Goal: Task Accomplishment & Management: Manage account settings

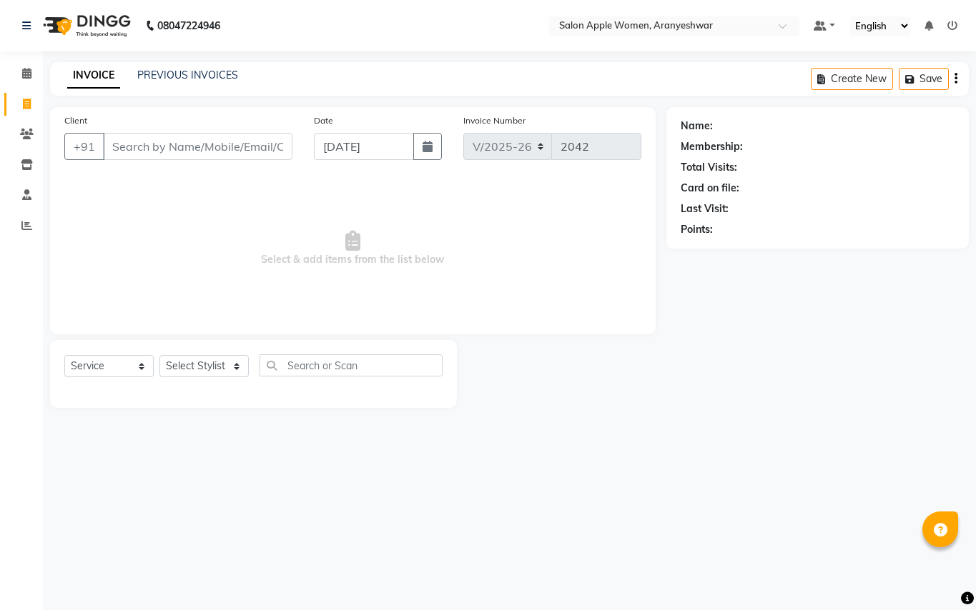
select select "123"
select select "service"
click at [24, 102] on icon at bounding box center [27, 104] width 8 height 11
select select "123"
select select "service"
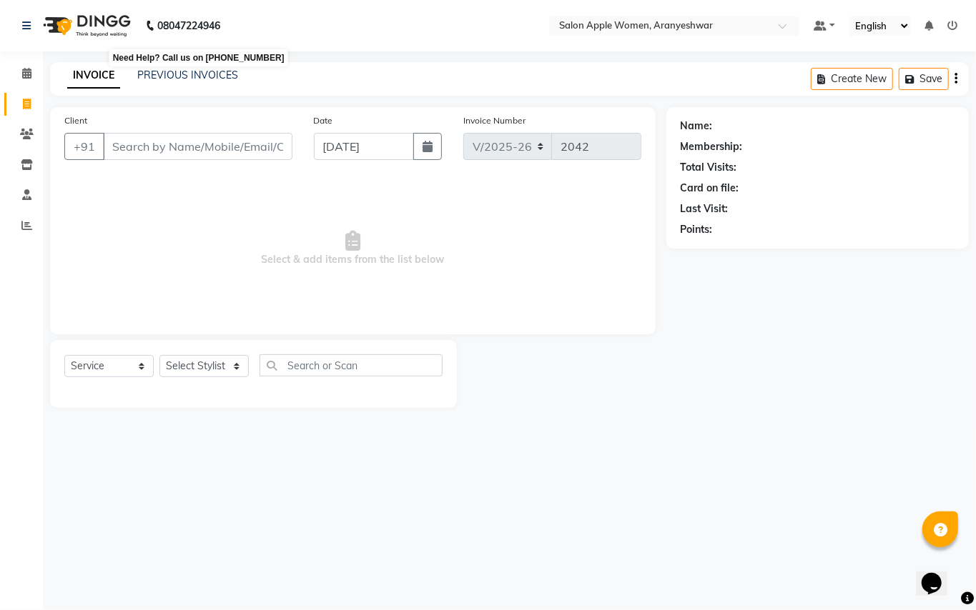
click at [192, 24] on b "08047224946" at bounding box center [188, 26] width 63 height 40
click at [226, 26] on div "08047224946" at bounding box center [120, 26] width 219 height 40
click at [114, 29] on img at bounding box center [85, 26] width 98 height 40
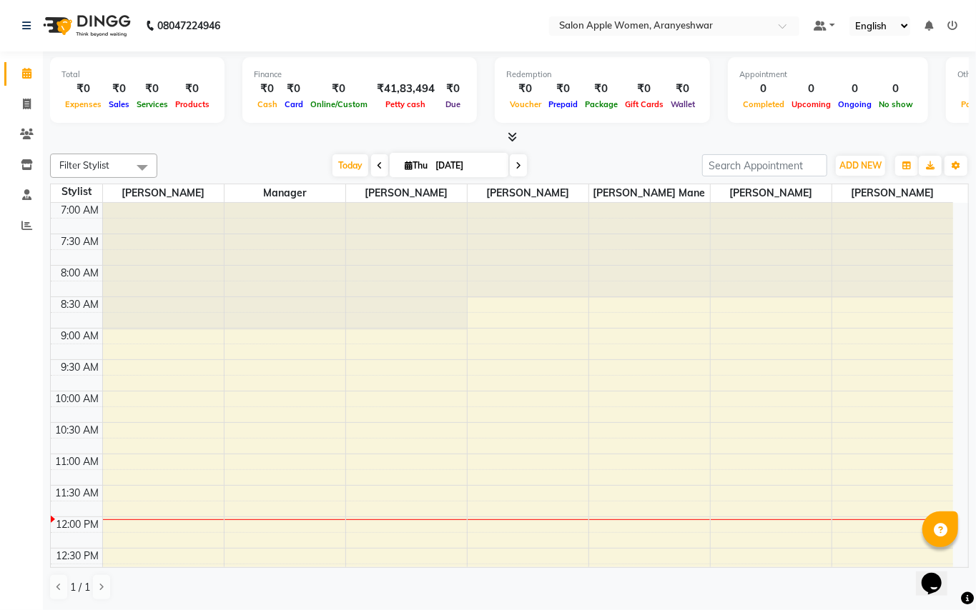
click at [98, 34] on img at bounding box center [85, 26] width 98 height 40
select select "service"
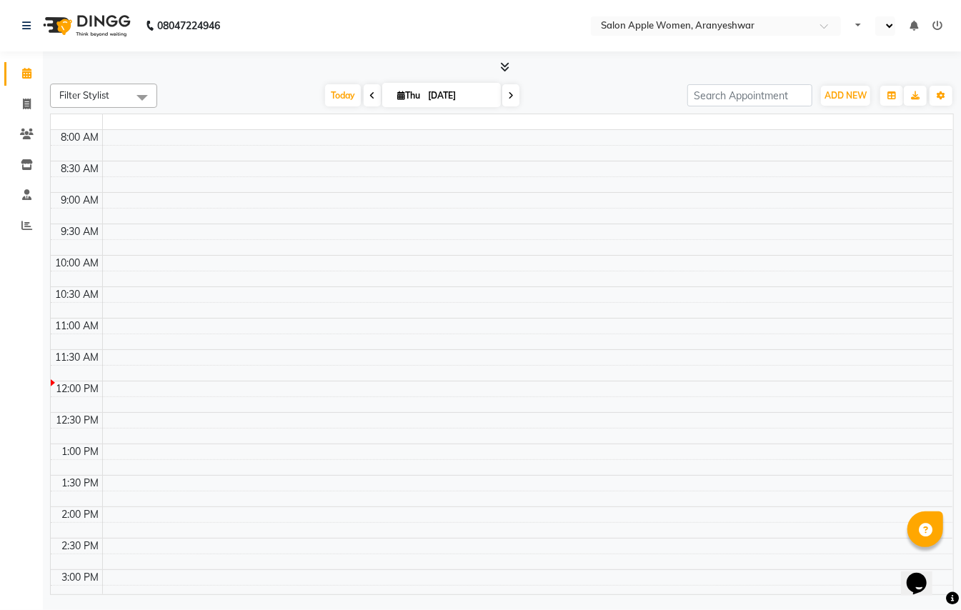
select select "en"
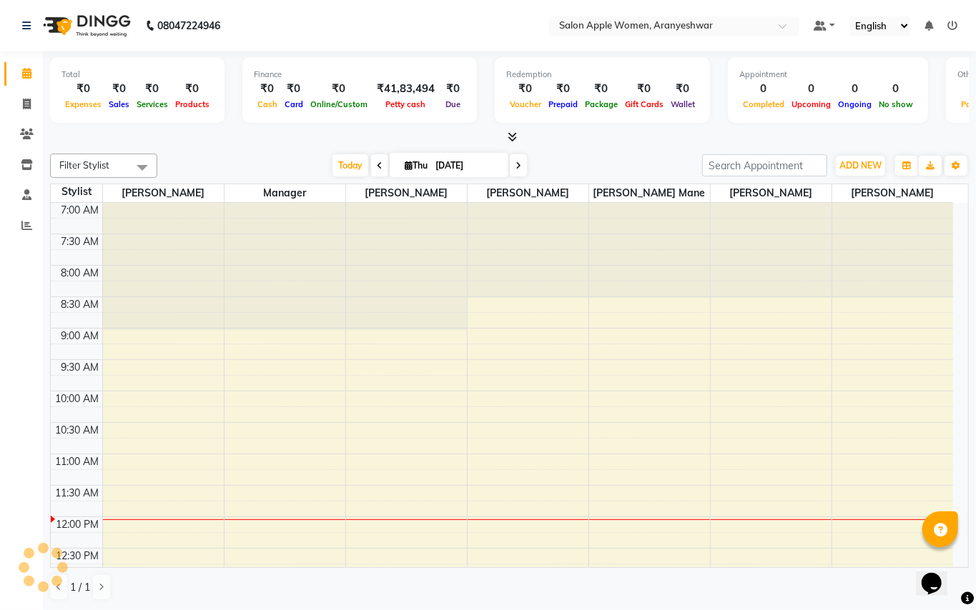
click at [569, 157] on div "Today Thu 04-09-2025" at bounding box center [429, 165] width 530 height 21
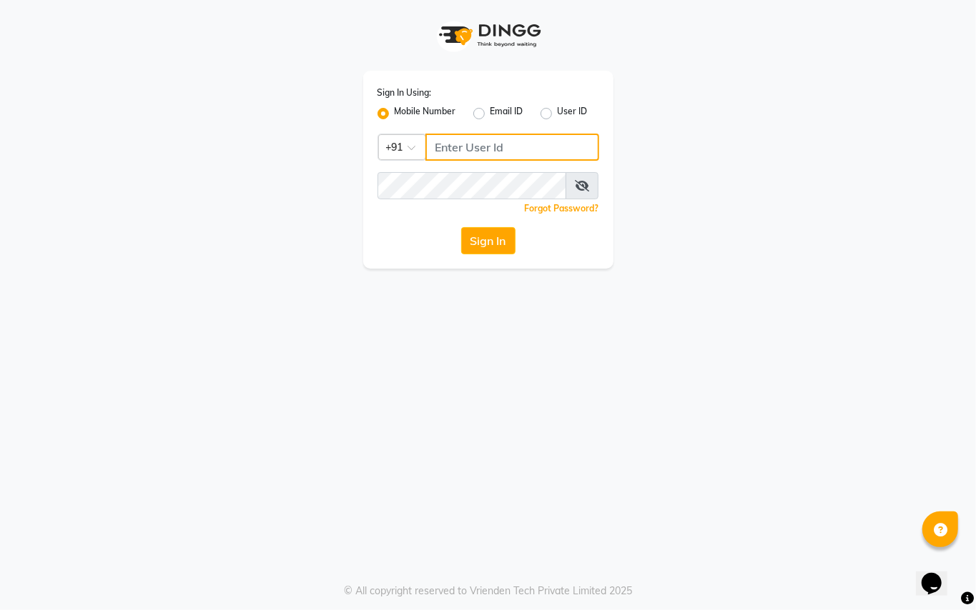
type input "8237040091"
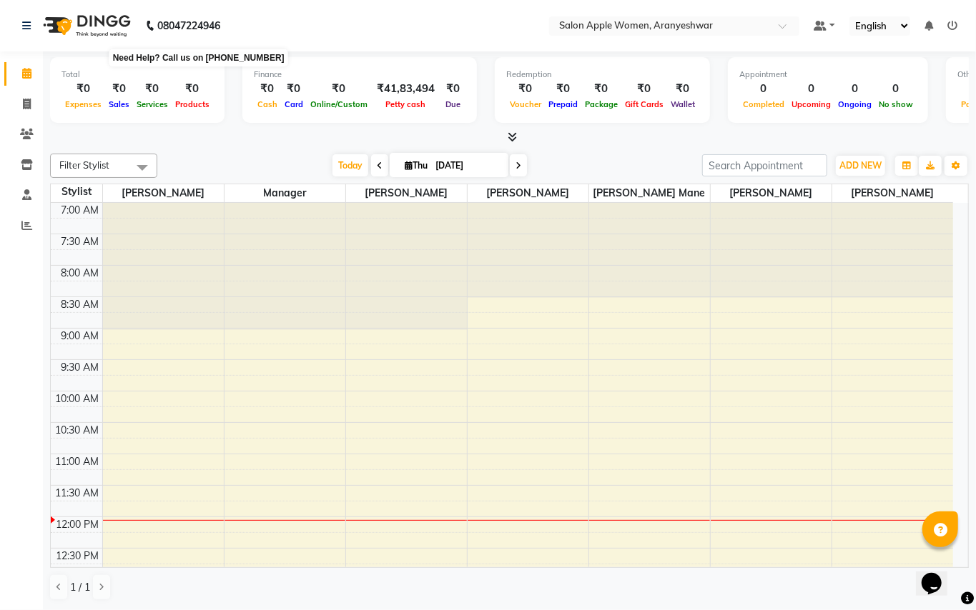
click at [173, 24] on b "08047224946" at bounding box center [188, 26] width 63 height 40
click at [90, 14] on img at bounding box center [85, 26] width 98 height 40
click at [20, 27] on div "08047224946" at bounding box center [120, 26] width 219 height 40
click at [26, 26] on icon at bounding box center [26, 26] width 9 height 10
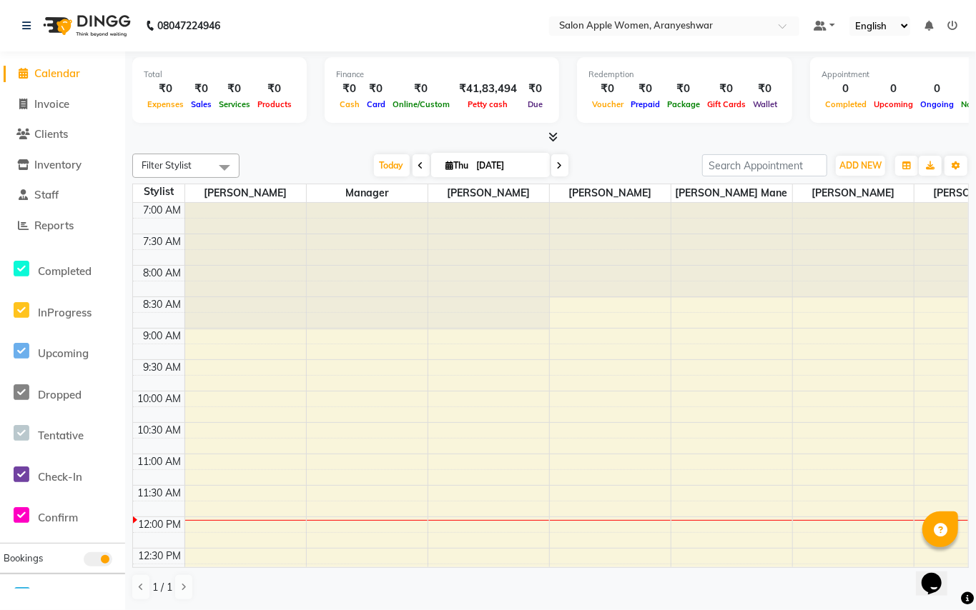
click at [264, 11] on nav "08047224946 Select Location × Salon Apple Women, Aranyeshwar Default Panel My P…" at bounding box center [488, 25] width 976 height 51
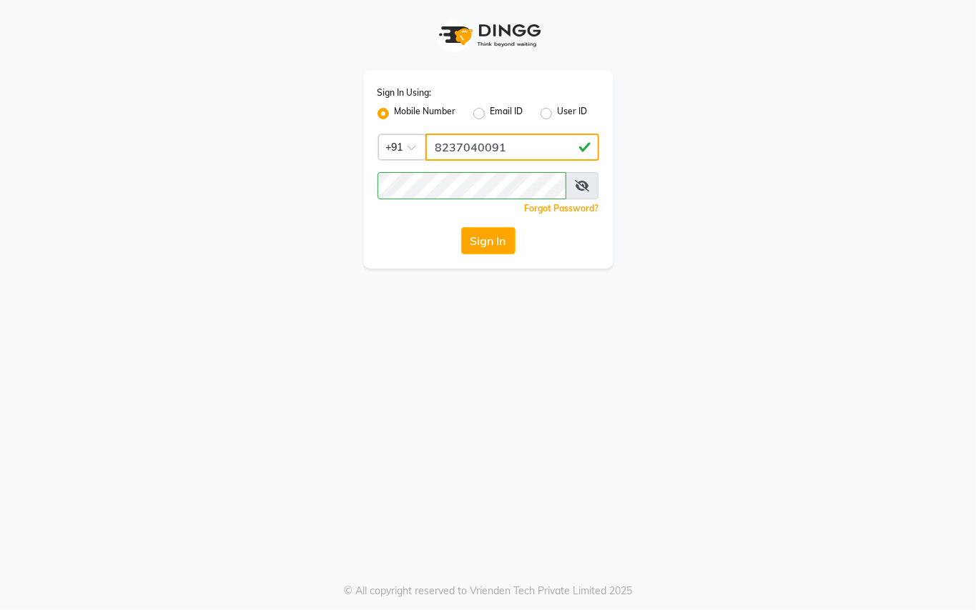
click at [565, 154] on input "8237040091" at bounding box center [512, 147] width 174 height 27
type input "9922920091"
click at [475, 240] on button "Sign In" at bounding box center [488, 240] width 54 height 27
